Goal: Register for event/course

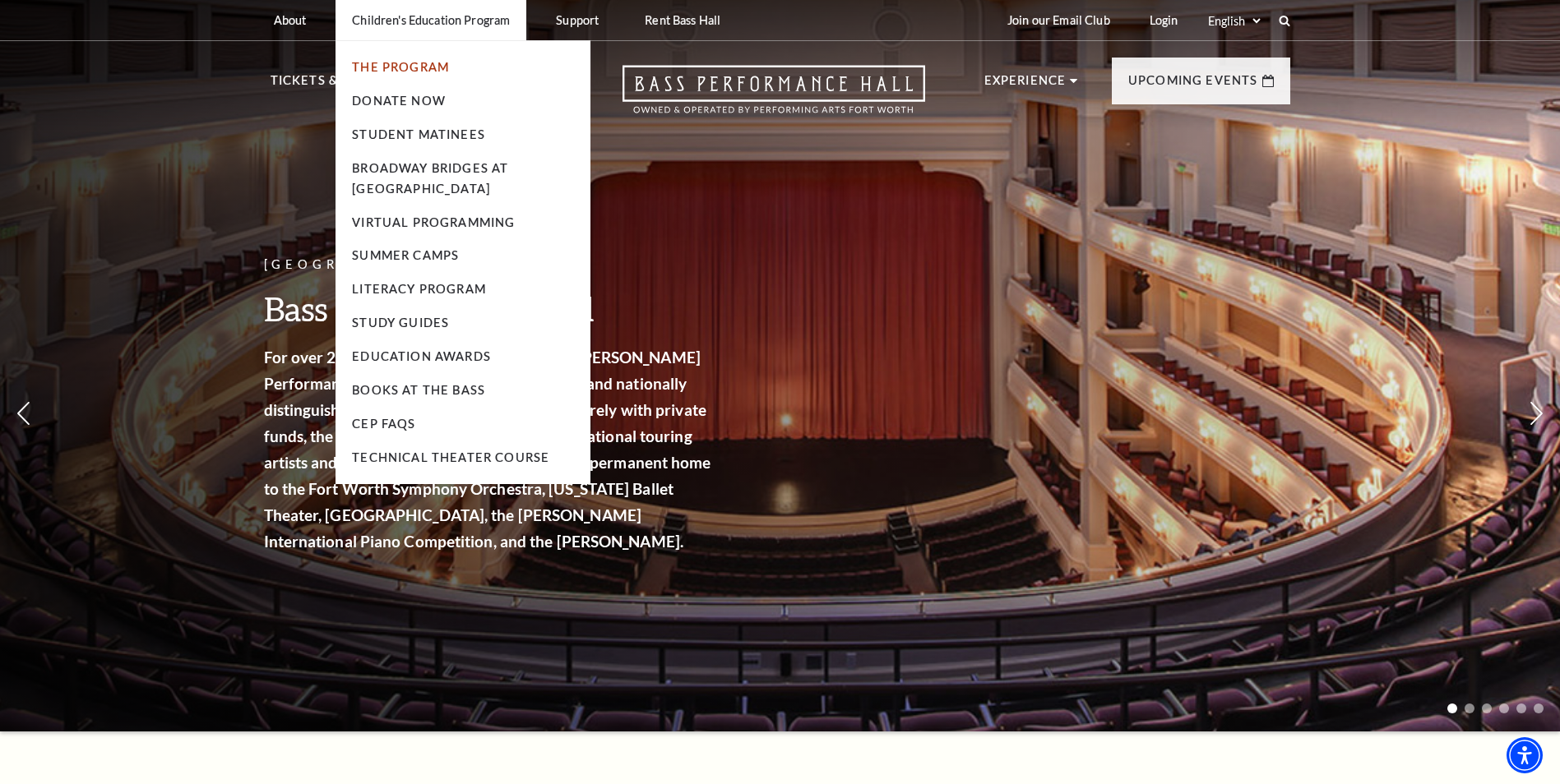
click at [407, 61] on link "The Program" at bounding box center [400, 67] width 97 height 14
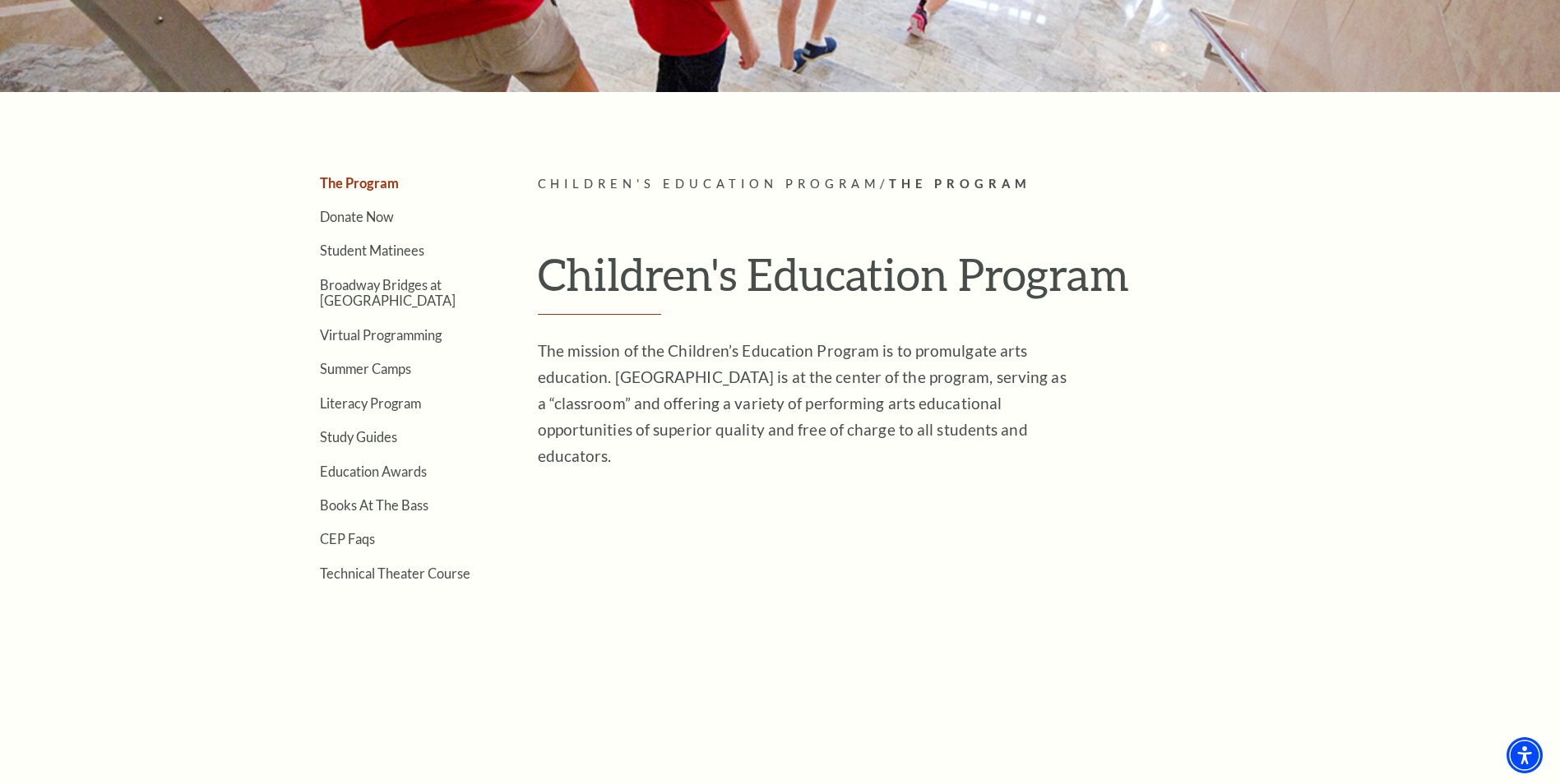
scroll to position [329, 0]
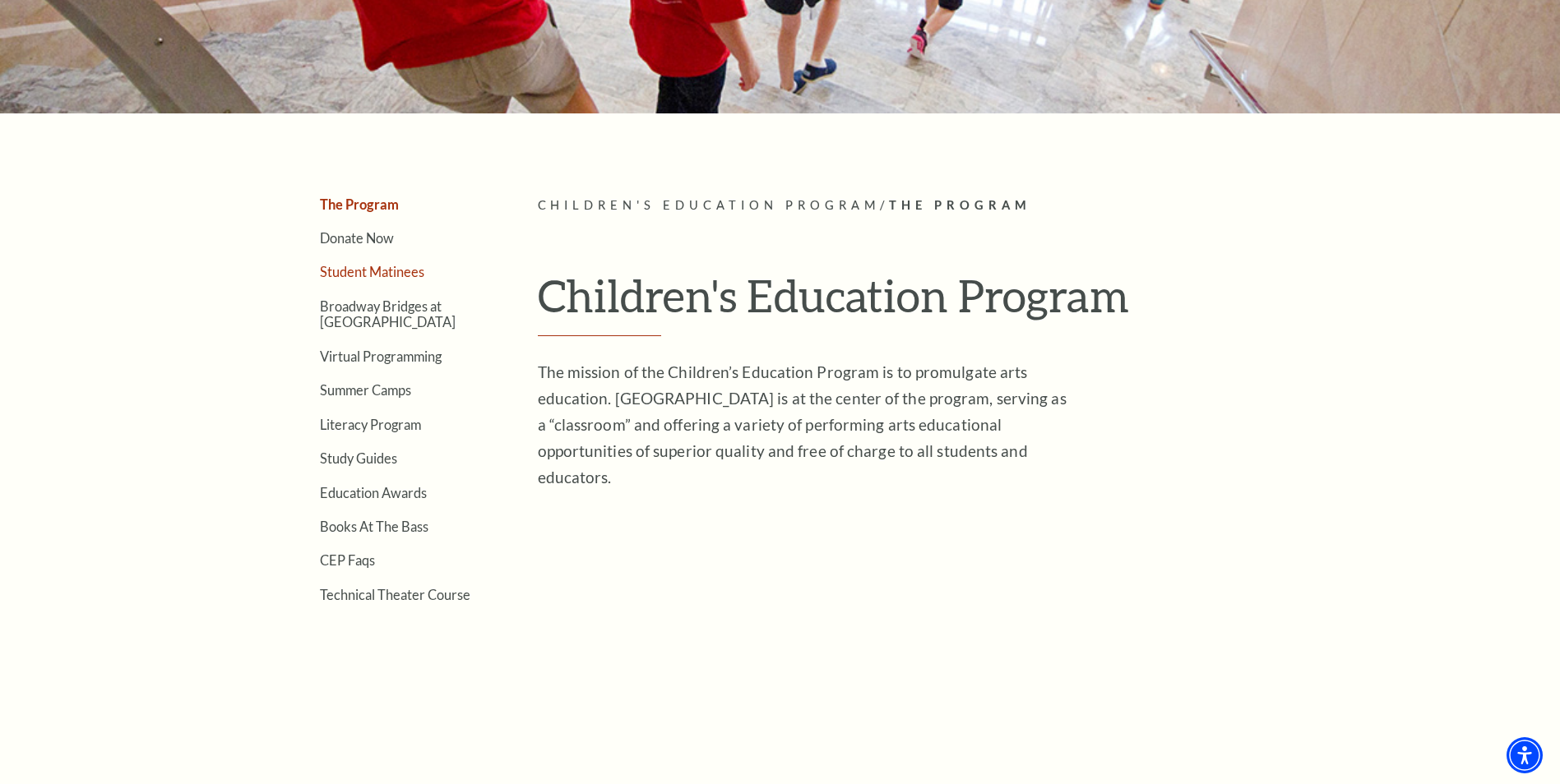
click at [365, 266] on link "Student Matinees" at bounding box center [371, 271] width 105 height 16
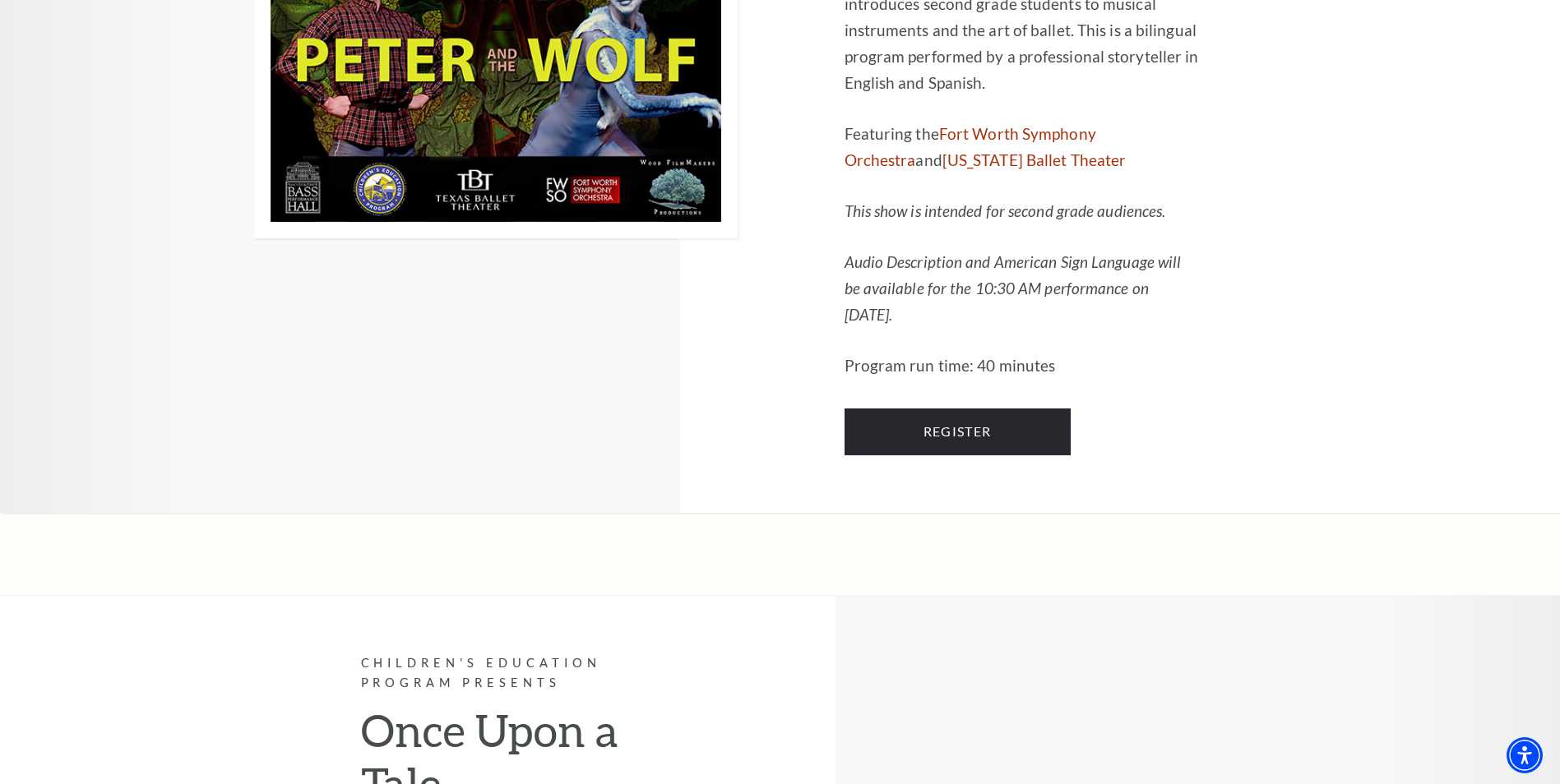
scroll to position [5263, 0]
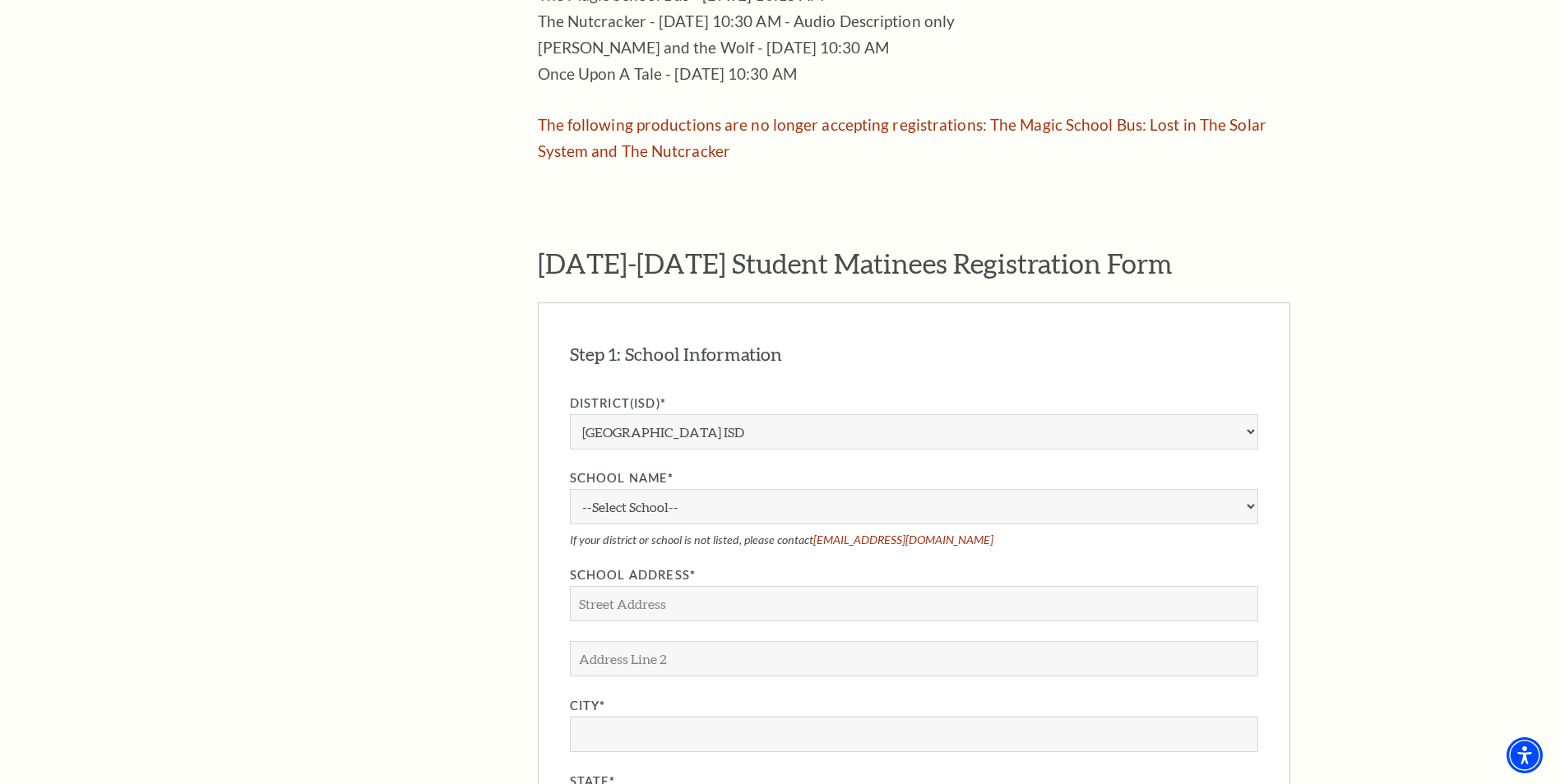
scroll to position [1152, 0]
click at [714, 414] on select "Aledo ISD [PERSON_NAME] ISD [PERSON_NAME] ISD Arlington ISD Azle ISD [GEOGRAPHI…" at bounding box center [914, 432] width 688 height 36
select select "Valley View ISD"
click at [570, 414] on select "Aledo ISD Alvarado ISD Alvord ISD Arlington ISD Azle ISD Bellevue ISD Birdville…" at bounding box center [914, 432] width 688 height 36
click at [690, 488] on select "--Select School-- Valley View Elementary" at bounding box center [914, 506] width 688 height 36
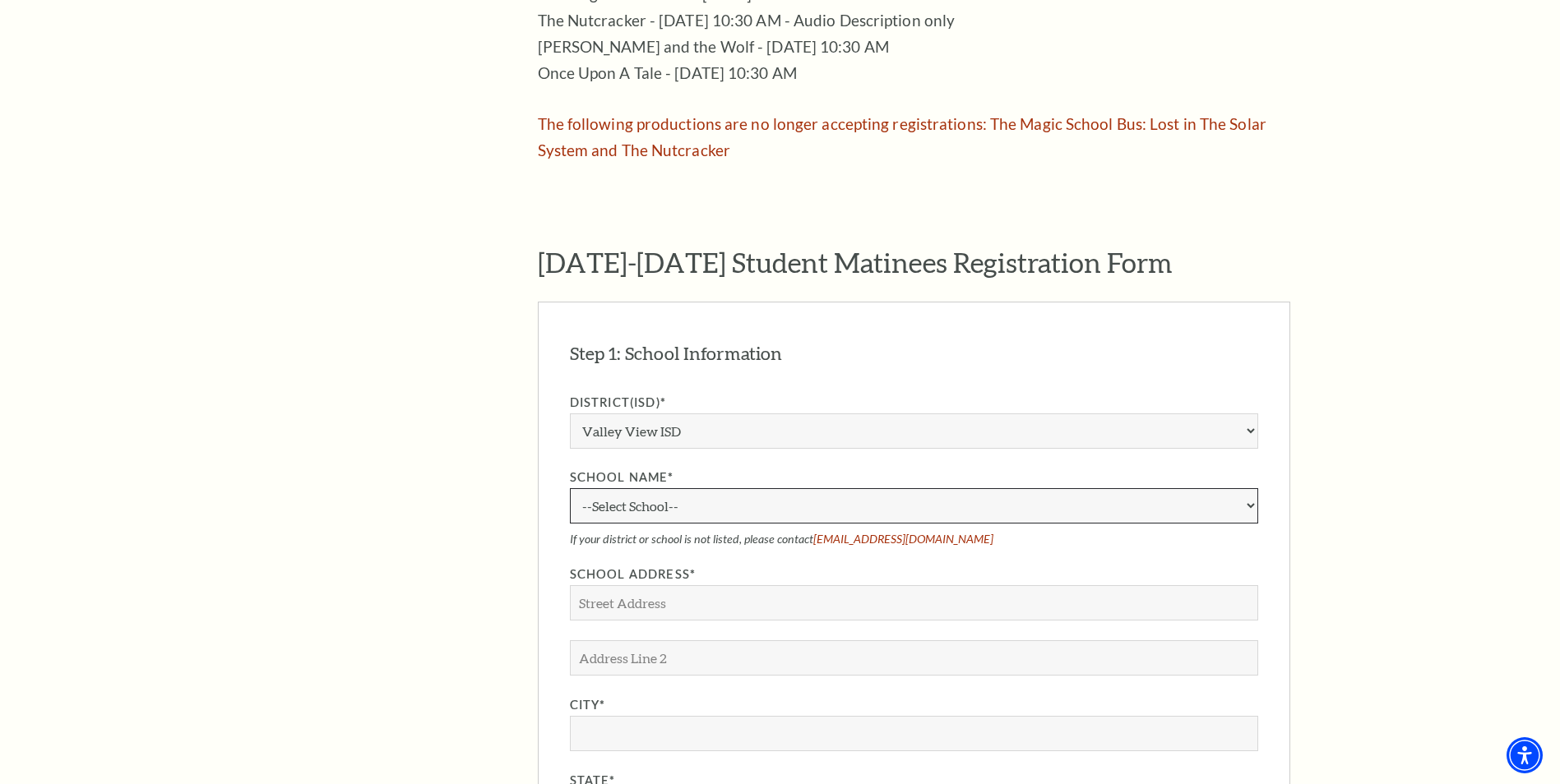
select select "270453"
click at [570, 488] on select "--Select School-- Valley View Elementary" at bounding box center [914, 506] width 688 height 36
click at [691, 585] on input "School Address*" at bounding box center [914, 603] width 688 height 36
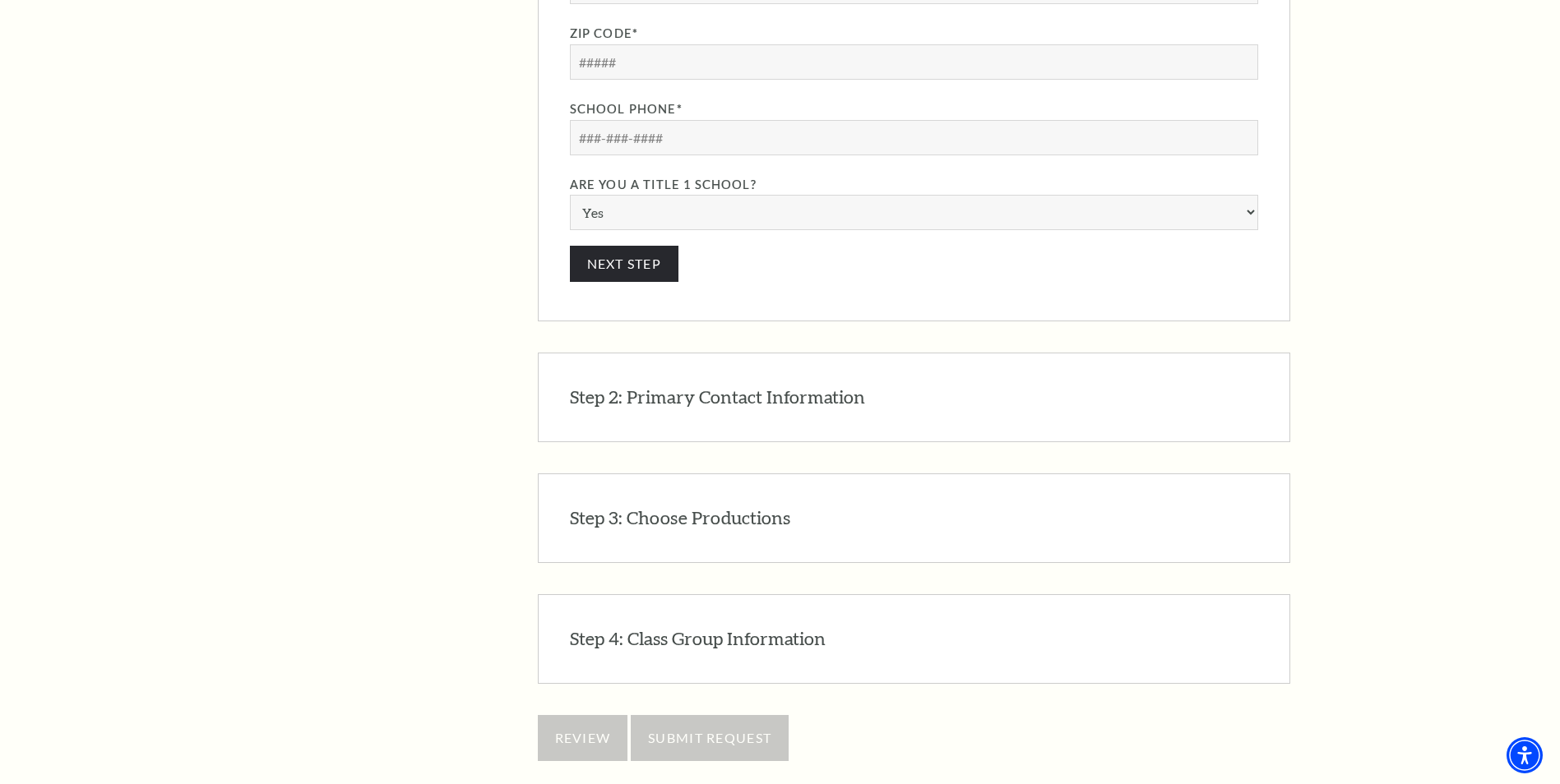
scroll to position [2056, 0]
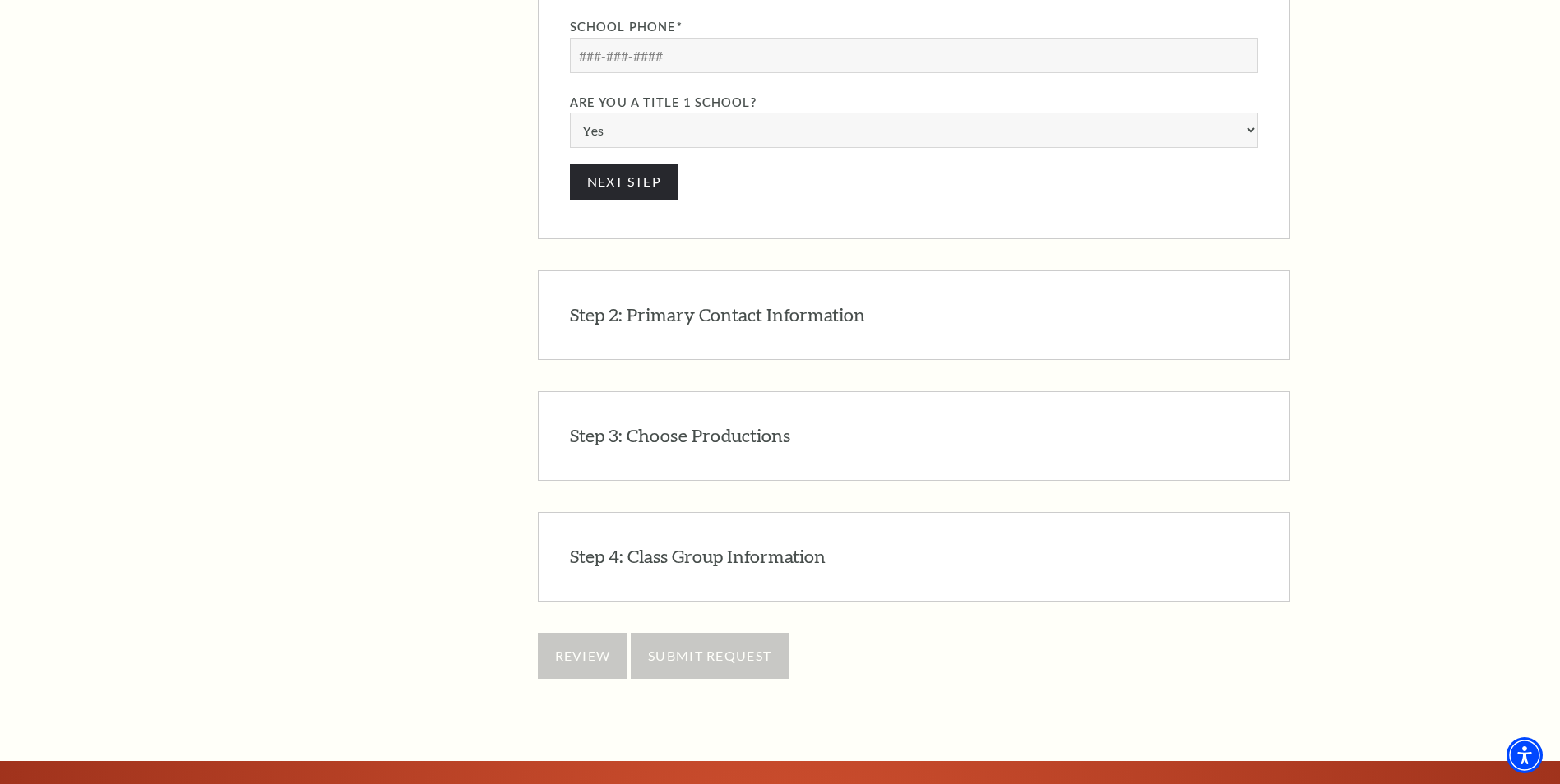
click at [961, 435] on div "Step 3: Choose Productions EDIT Please see list of all productions that are ava…" at bounding box center [914, 435] width 752 height 90
click at [929, 391] on div "Step 3: Choose Productions EDIT Please see list of all productions that are ava…" at bounding box center [914, 435] width 752 height 90
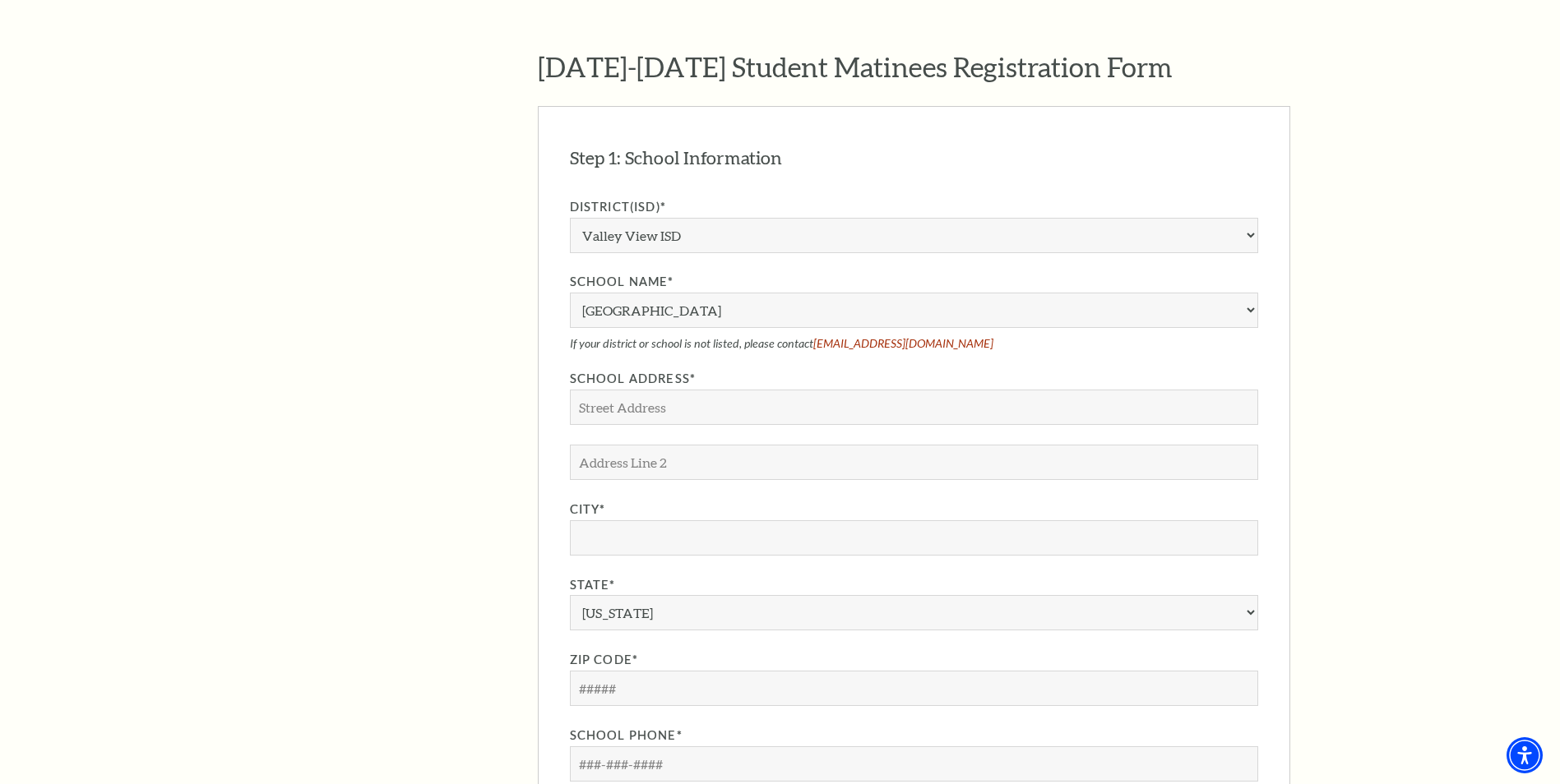
scroll to position [1315, 0]
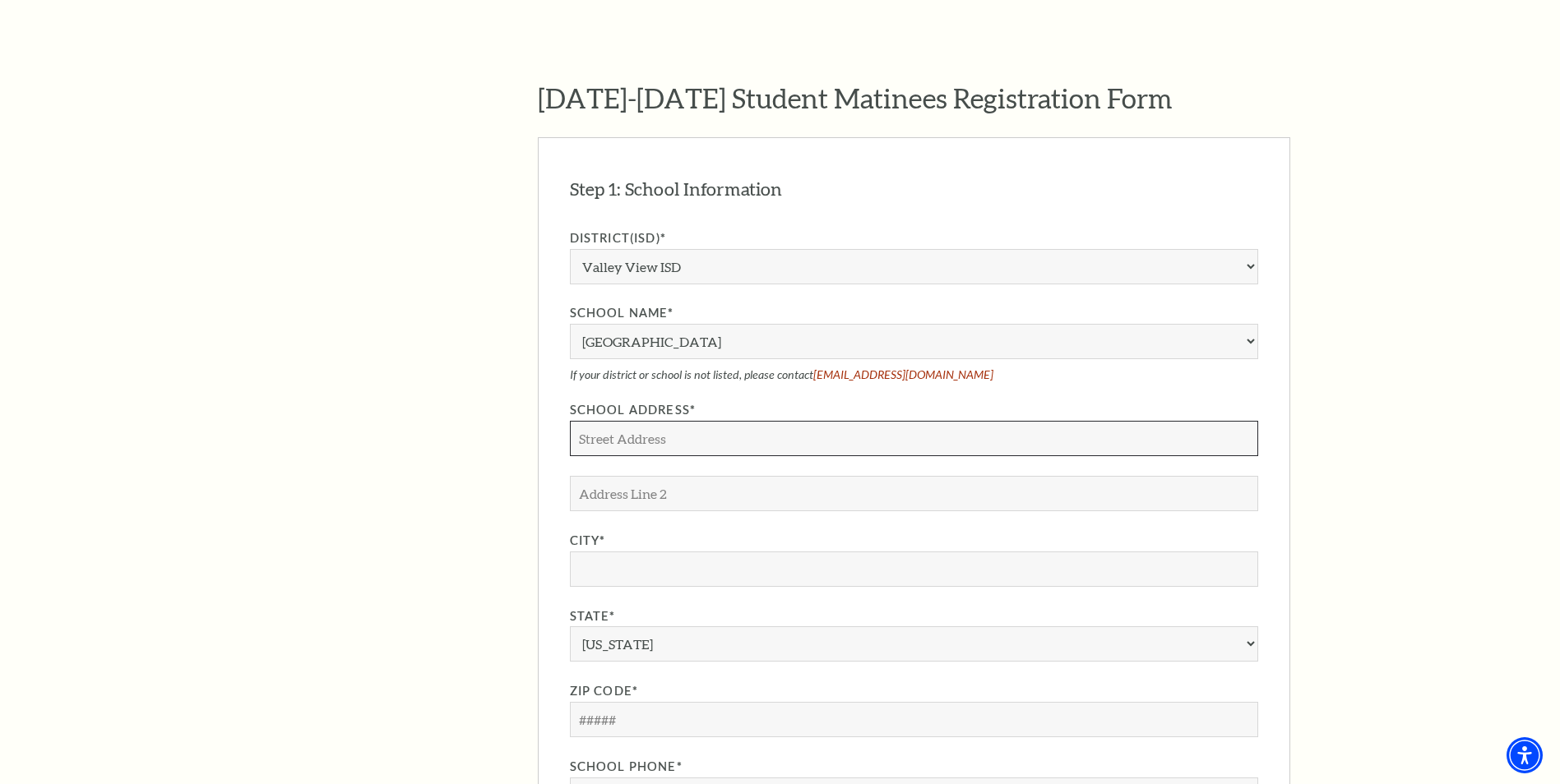
click at [710, 421] on input "School Address*" at bounding box center [914, 439] width 688 height 36
type input "205 Love Trl."
type input "Valley View"
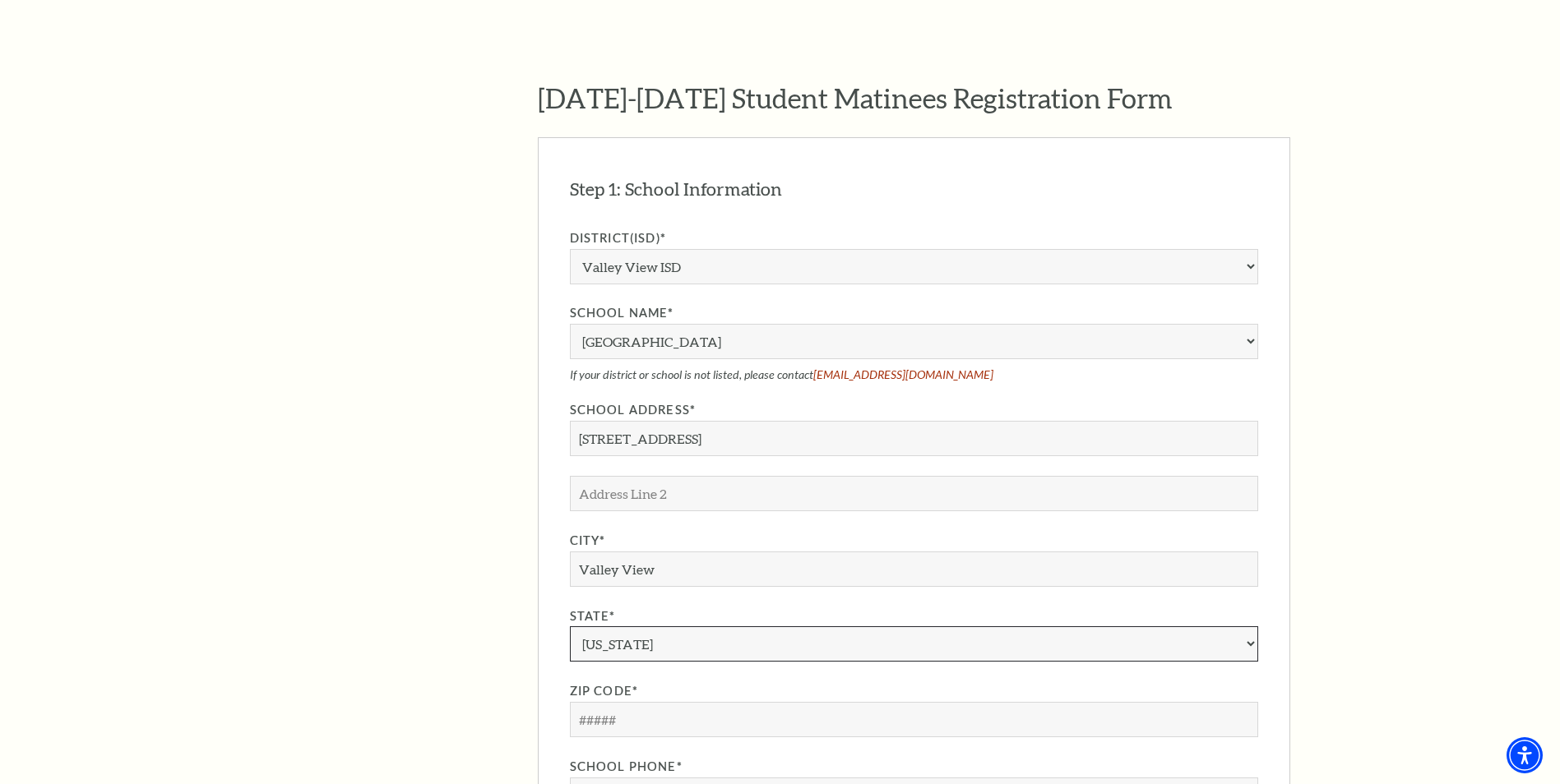
select select "TX"
type input "76272"
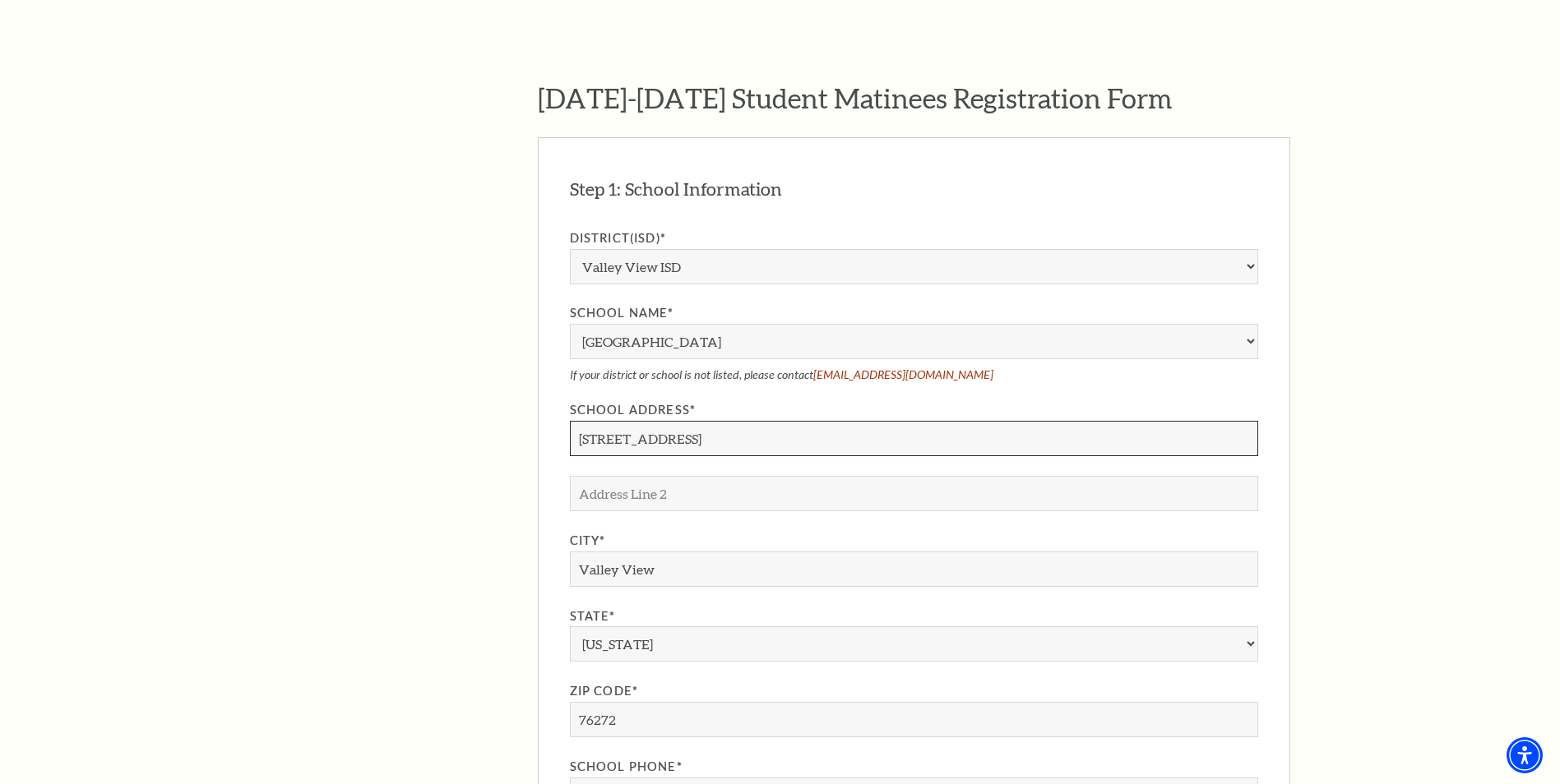
type input "940-736-9089"
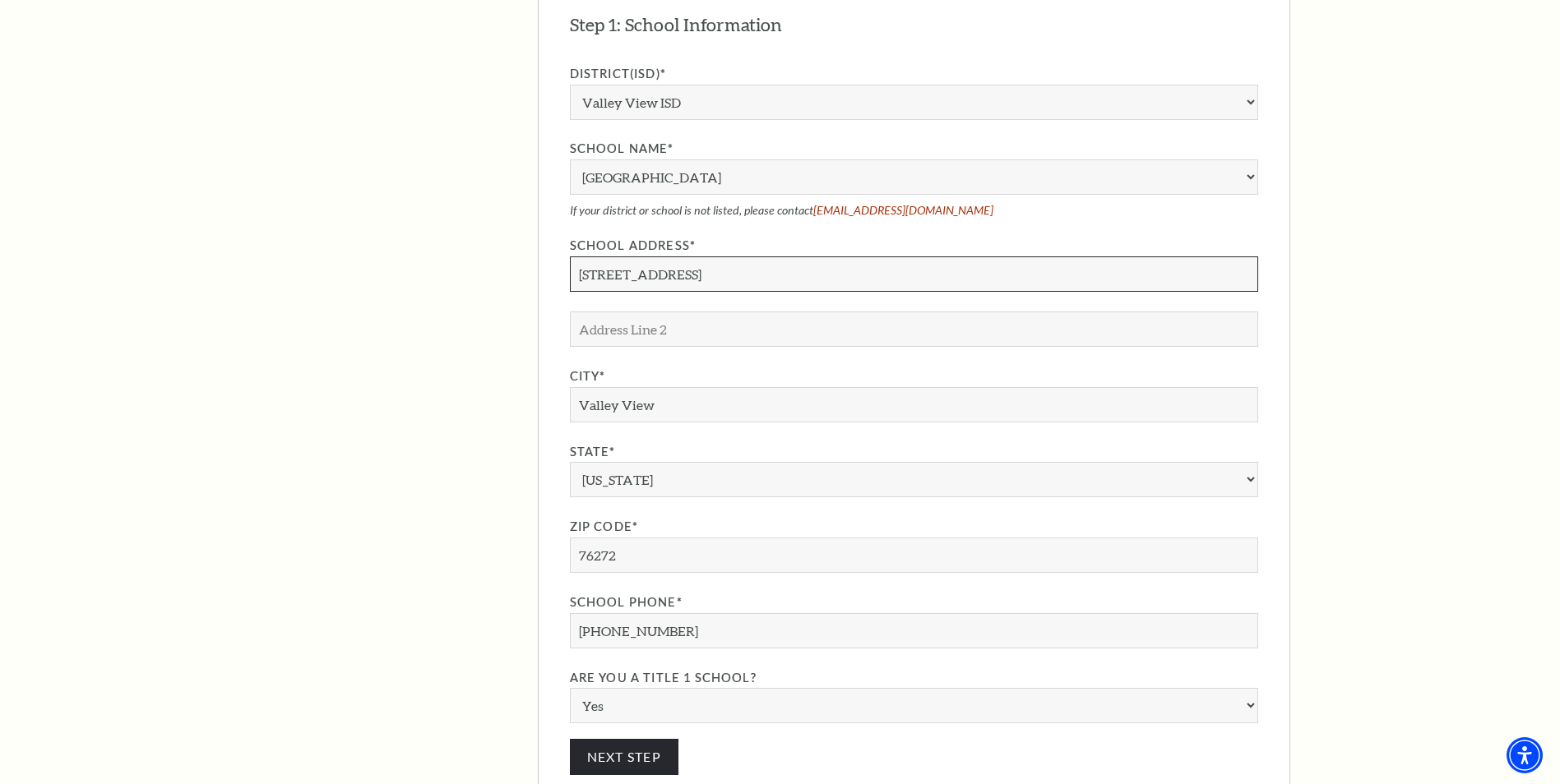
scroll to position [1562, 0]
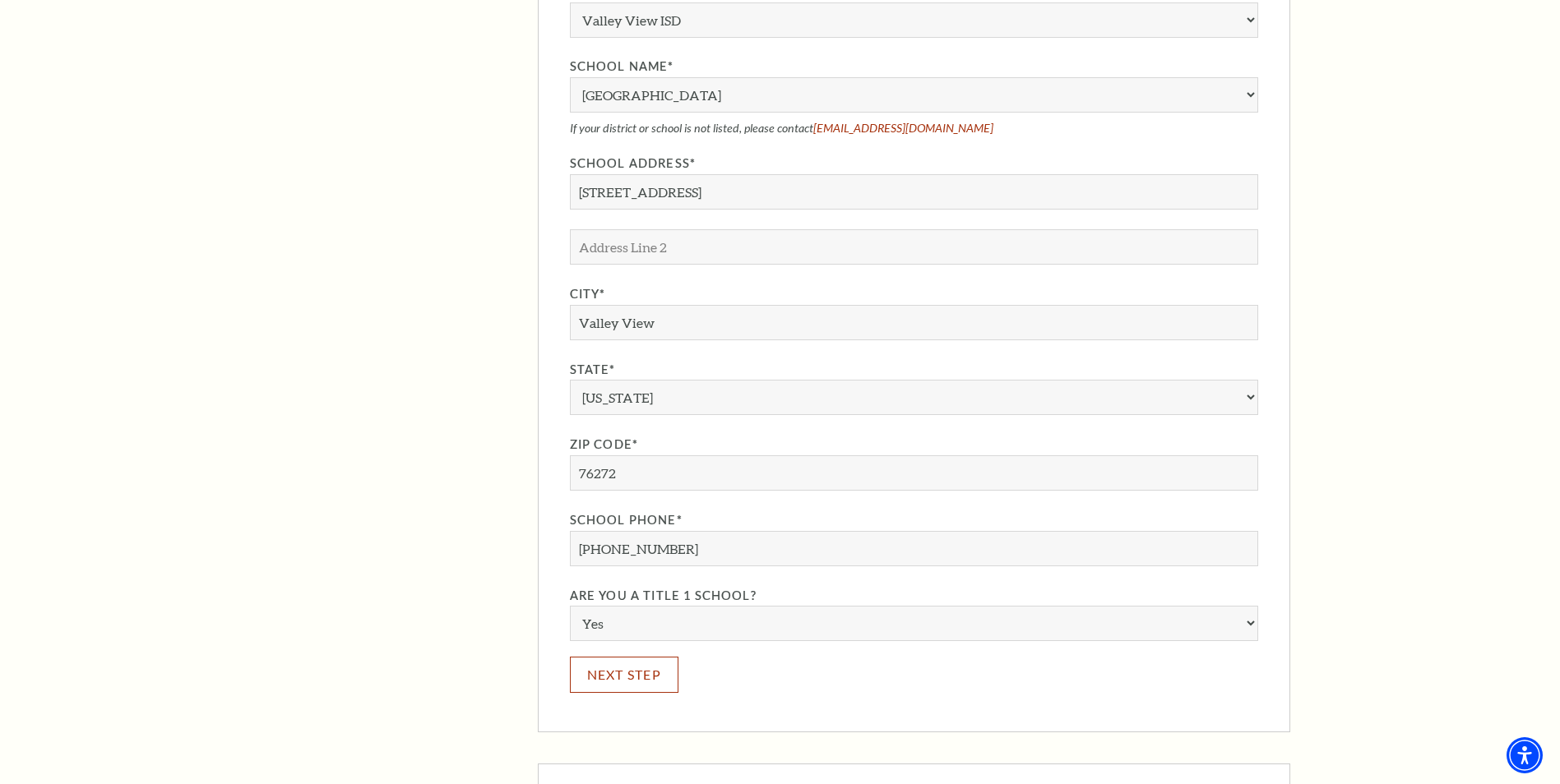
click at [649, 657] on button "Next Step" at bounding box center [625, 675] width 109 height 36
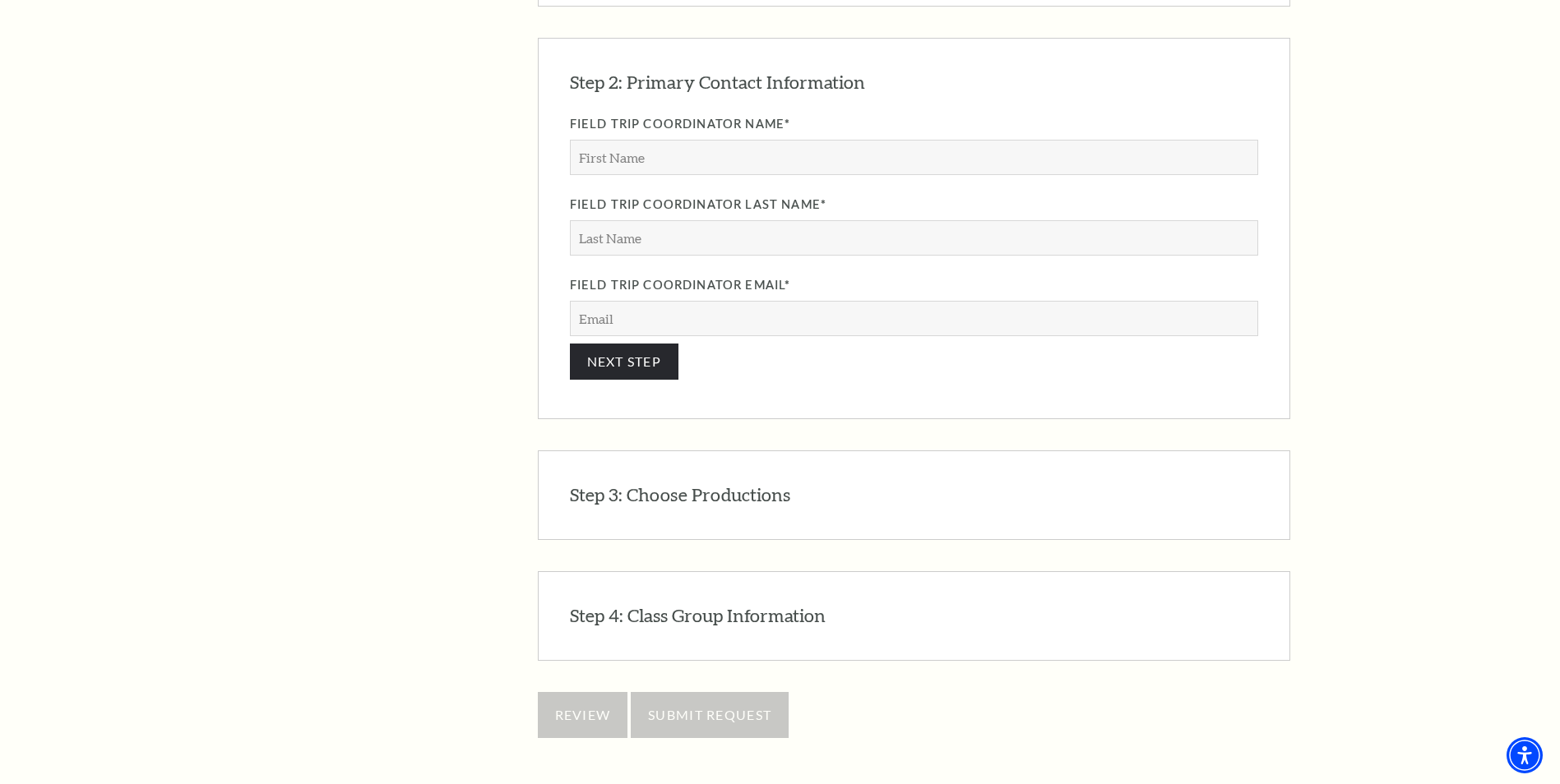
scroll to position [1574, 0]
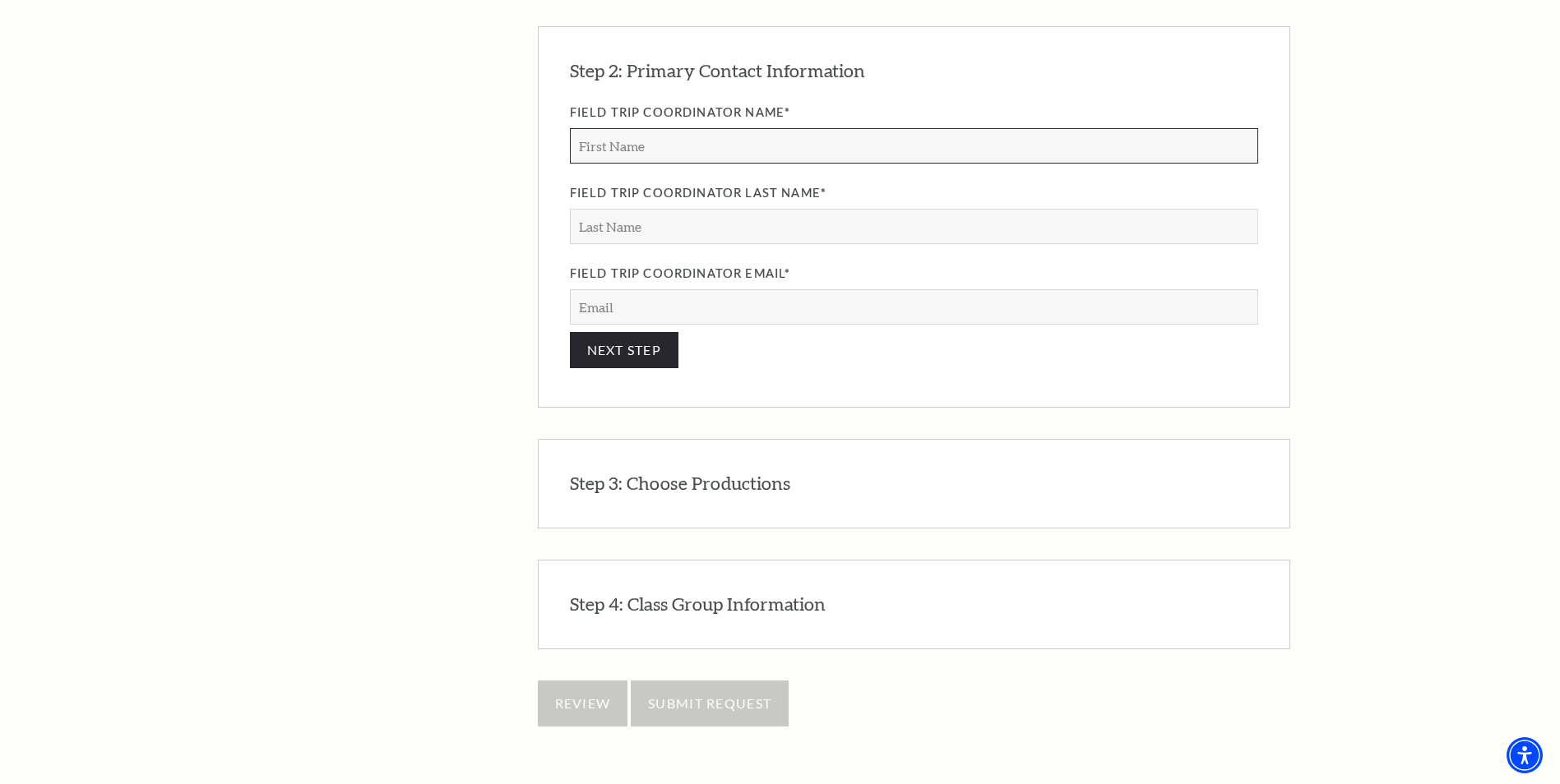
click at [653, 128] on input "Field Trip Coordinator Name*" at bounding box center [914, 146] width 688 height 36
type input "Emily"
type input "Hoffman"
type input "ehoffman@vvisd.net"
click at [664, 333] on button "NEXT STEP" at bounding box center [625, 351] width 109 height 36
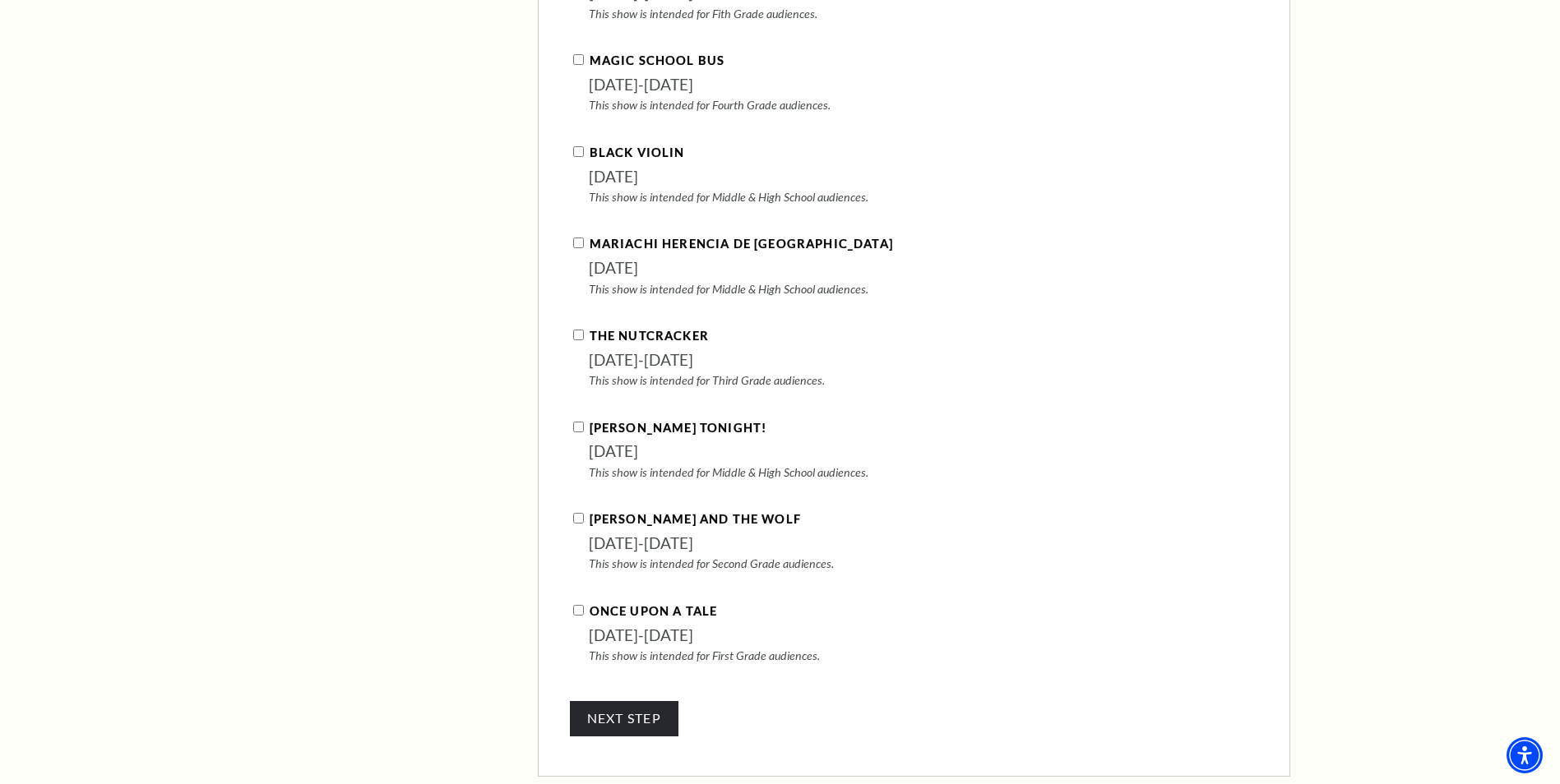
scroll to position [1967, 0]
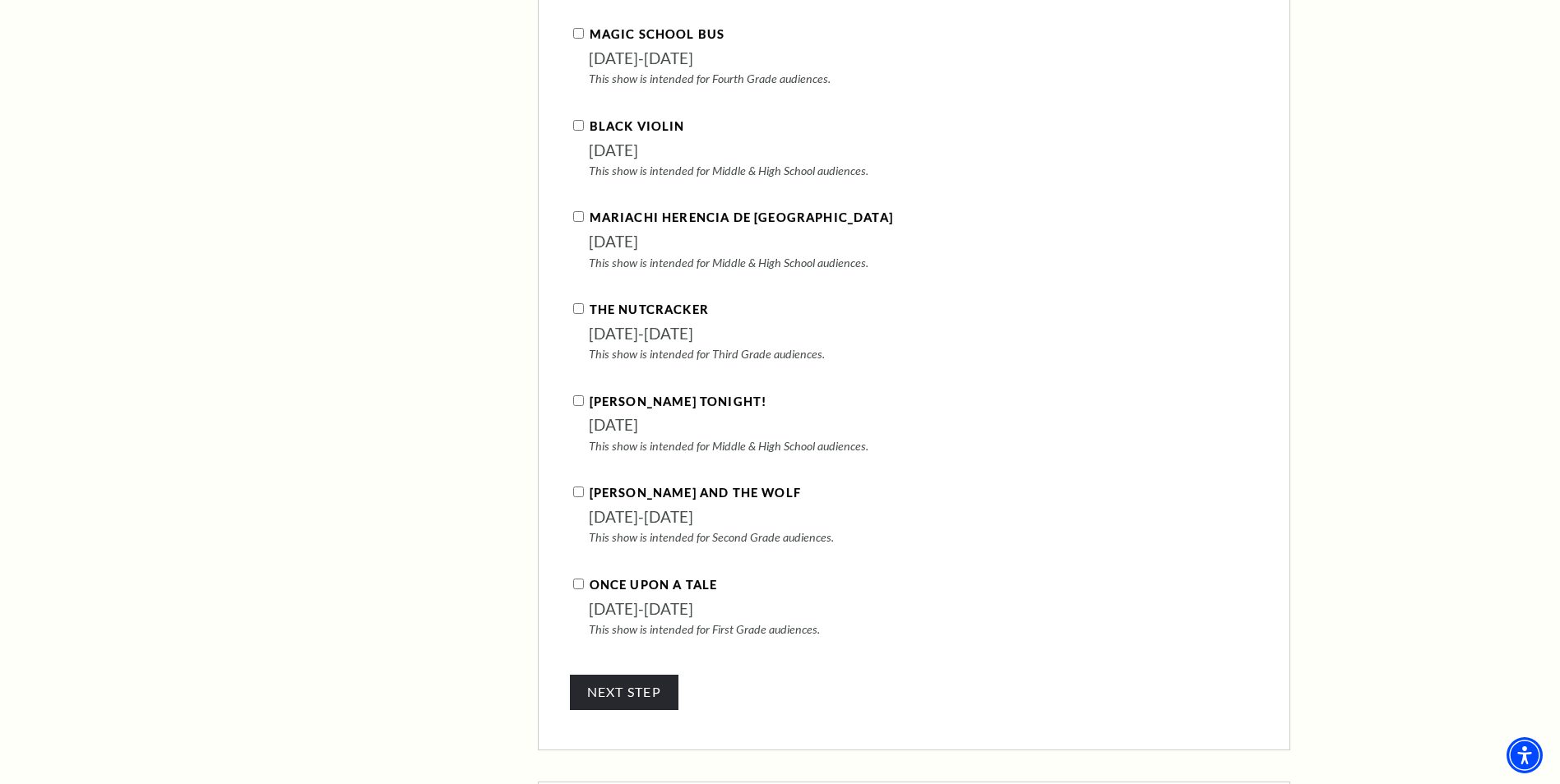
click at [579, 487] on input "[PERSON_NAME] and the Wolf" at bounding box center [578, 492] width 10 height 10
checkbox input "true"
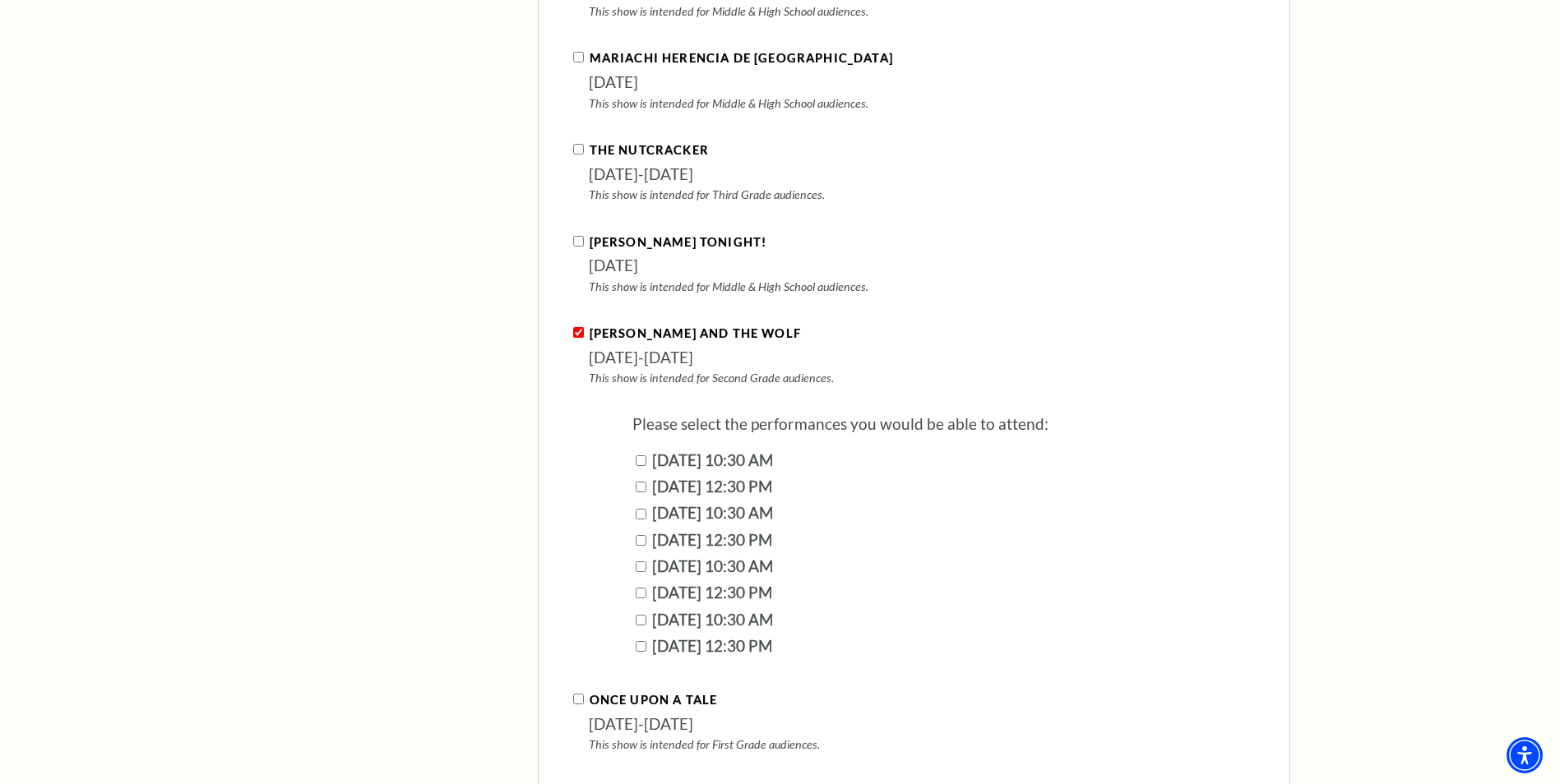
scroll to position [2132, 0]
